Goal: Find specific page/section: Find specific page/section

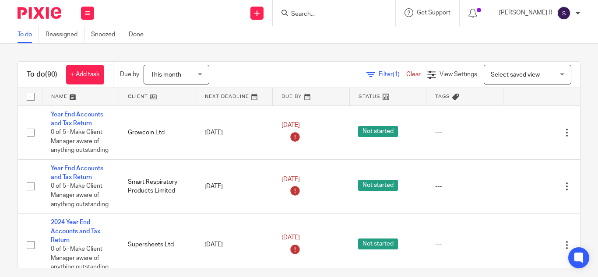
click at [330, 14] on input "Search" at bounding box center [329, 15] width 79 height 8
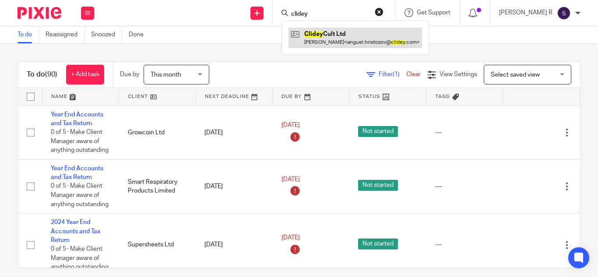
type input "clidey"
click at [375, 33] on link at bounding box center [355, 38] width 134 height 20
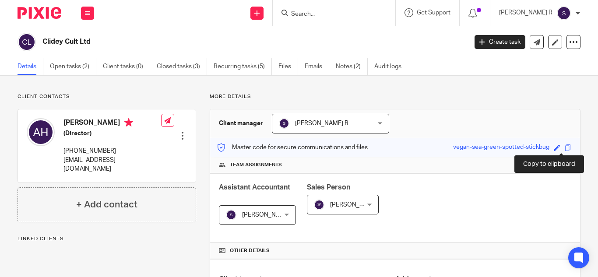
click at [565, 148] on span at bounding box center [568, 147] width 7 height 7
